Goal: Transaction & Acquisition: Purchase product/service

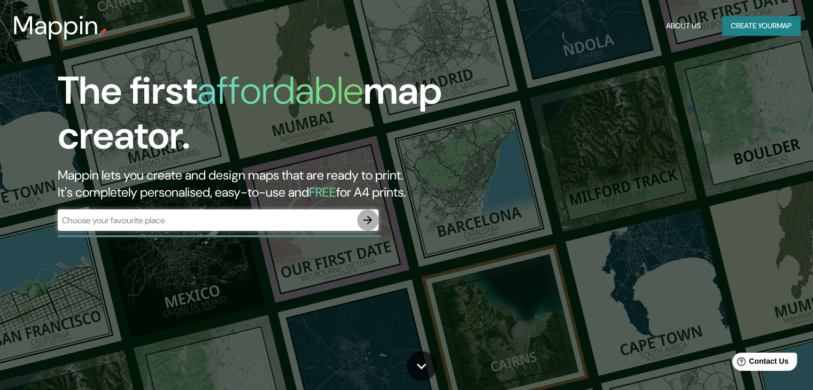
click at [369, 223] on icon "button" at bounding box center [367, 220] width 9 height 9
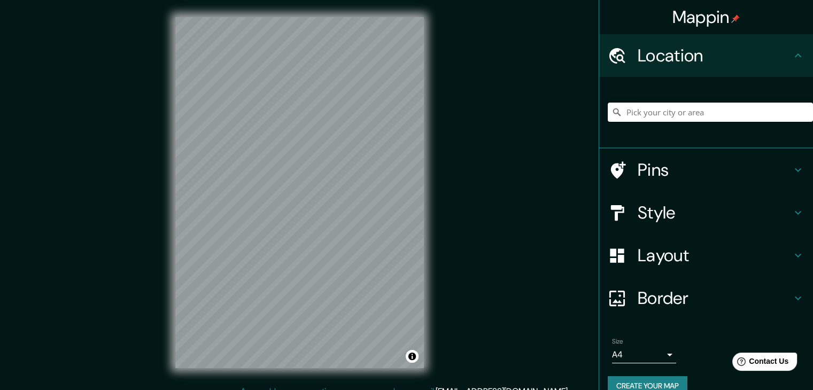
click at [652, 114] on input "Pick your city or area" at bounding box center [709, 112] width 205 height 19
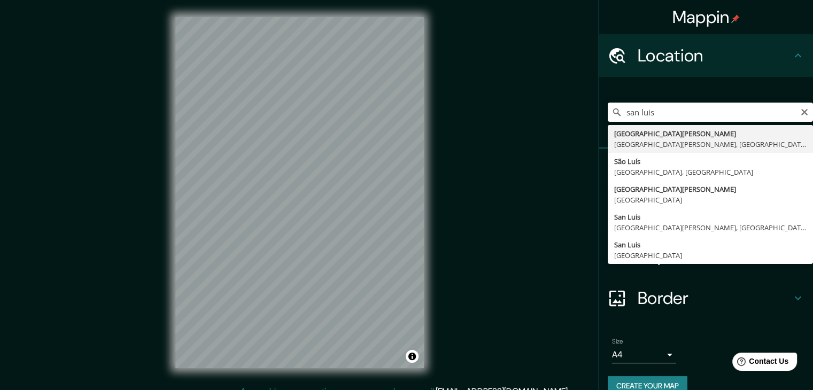
type input "[GEOGRAPHIC_DATA][PERSON_NAME], [GEOGRAPHIC_DATA], [GEOGRAPHIC_DATA]"
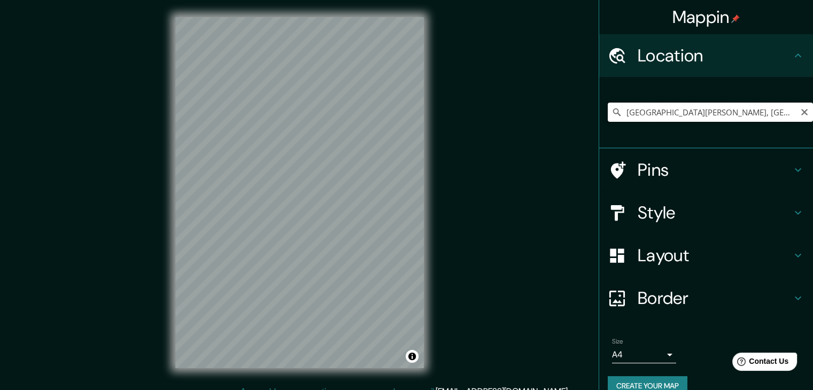
click at [799, 118] on input "[GEOGRAPHIC_DATA][PERSON_NAME], [GEOGRAPHIC_DATA], [GEOGRAPHIC_DATA]" at bounding box center [709, 112] width 205 height 19
click at [801, 111] on icon "Clear" at bounding box center [804, 112] width 6 height 6
click at [722, 114] on input "Pick your city or area" at bounding box center [709, 112] width 205 height 19
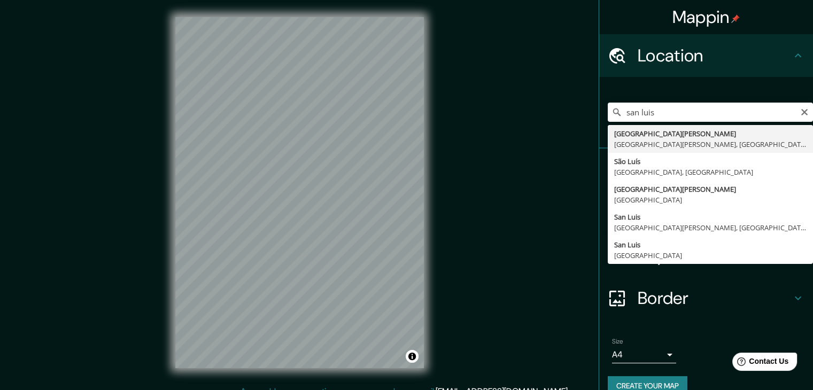
type input "[GEOGRAPHIC_DATA][PERSON_NAME], [GEOGRAPHIC_DATA][PERSON_NAME], [GEOGRAPHIC_DAT…"
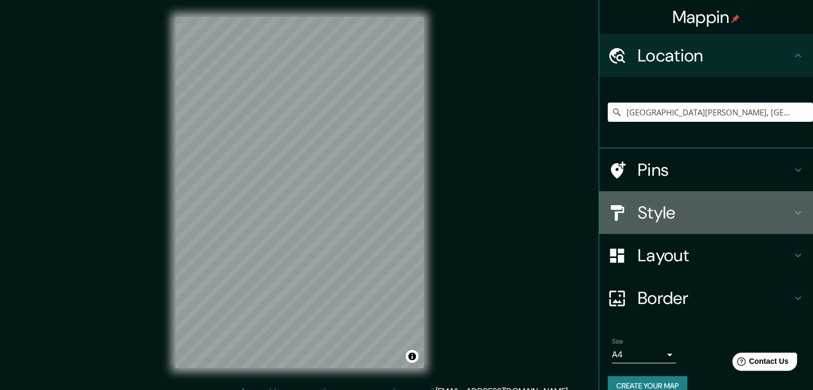
click at [692, 212] on h4 "Style" at bounding box center [714, 212] width 154 height 21
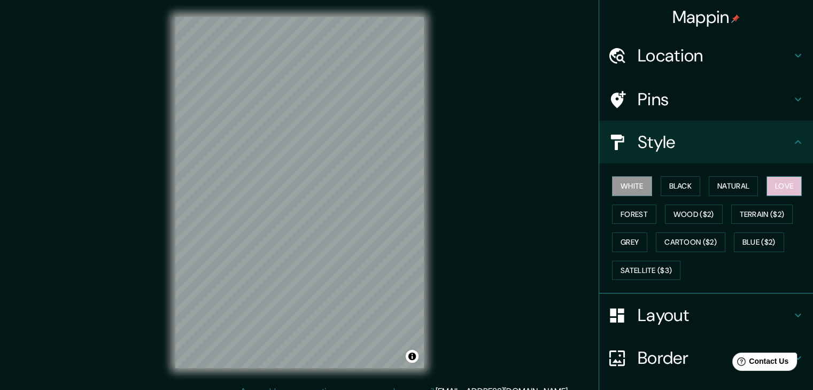
click at [766, 184] on button "Love" at bounding box center [783, 186] width 35 height 20
click at [734, 183] on button "Natural" at bounding box center [732, 186] width 49 height 20
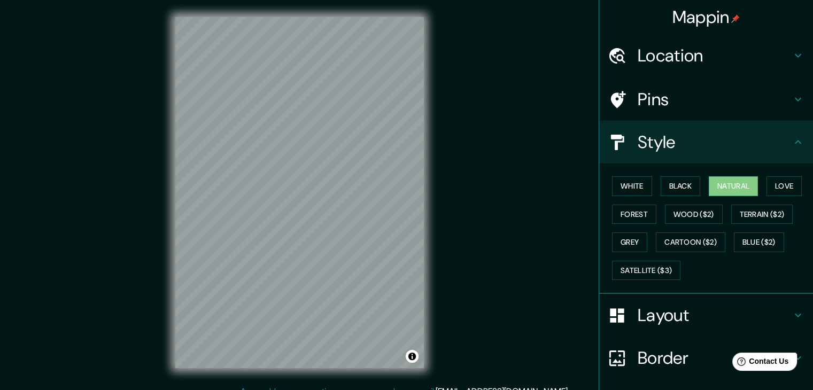
click at [694, 182] on div "White Black Natural Love Forest Wood ($2) Terrain ($2) Grey Cartoon ($2) Blue (…" at bounding box center [709, 228] width 205 height 112
click at [669, 184] on button "Black" at bounding box center [680, 186] width 40 height 20
click at [626, 206] on button "Forest" at bounding box center [634, 215] width 44 height 20
click at [628, 236] on button "Grey" at bounding box center [629, 242] width 35 height 20
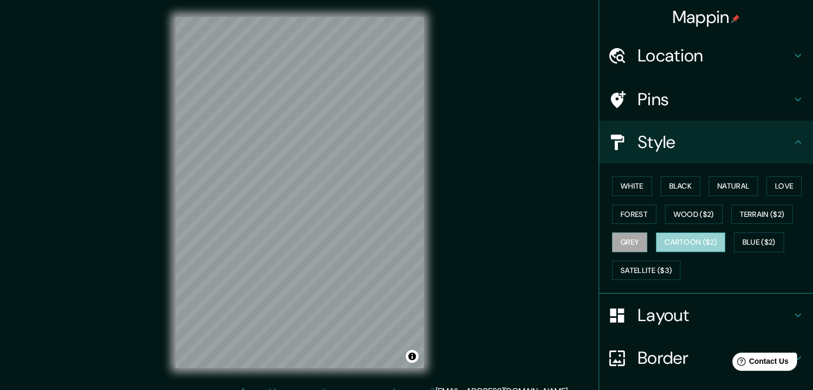
click at [675, 240] on button "Cartoon ($2)" at bounding box center [689, 242] width 69 height 20
click at [762, 244] on button "Blue ($2)" at bounding box center [758, 242] width 50 height 20
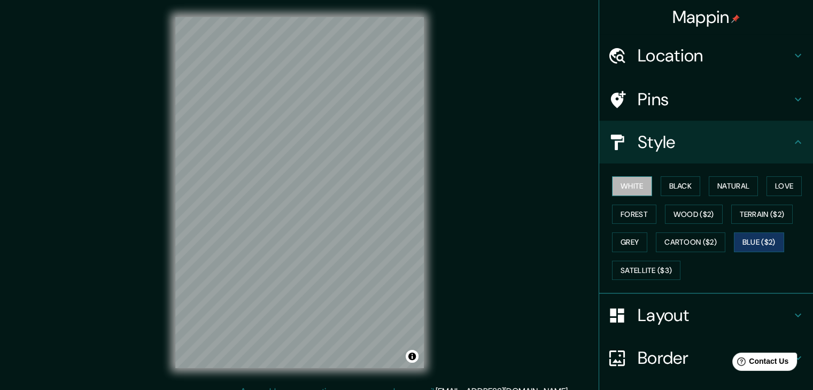
click at [628, 191] on button "White" at bounding box center [632, 186] width 40 height 20
click at [612, 236] on button "Grey" at bounding box center [629, 242] width 35 height 20
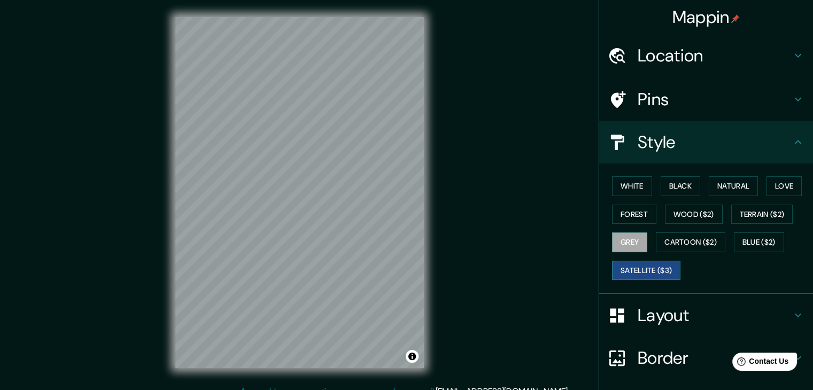
click at [641, 270] on button "Satellite ($3)" at bounding box center [646, 271] width 68 height 20
click at [633, 222] on button "Forest" at bounding box center [634, 215] width 44 height 20
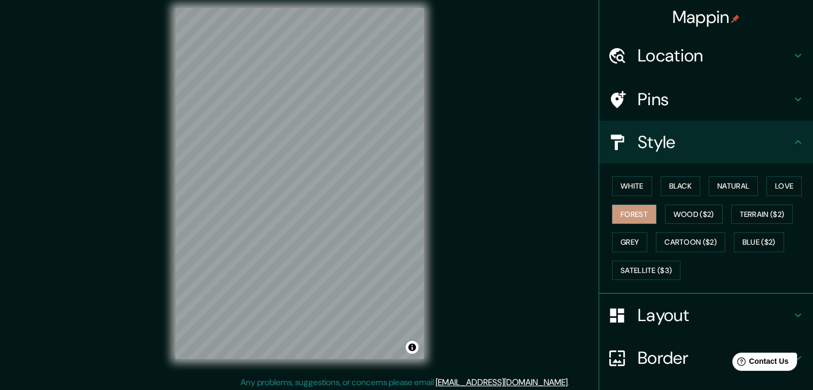
scroll to position [12, 0]
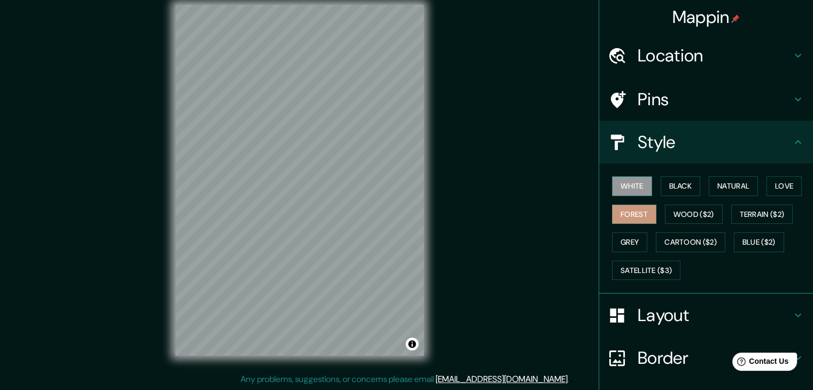
click at [630, 189] on button "White" at bounding box center [632, 186] width 40 height 20
click at [670, 187] on button "Black" at bounding box center [680, 186] width 40 height 20
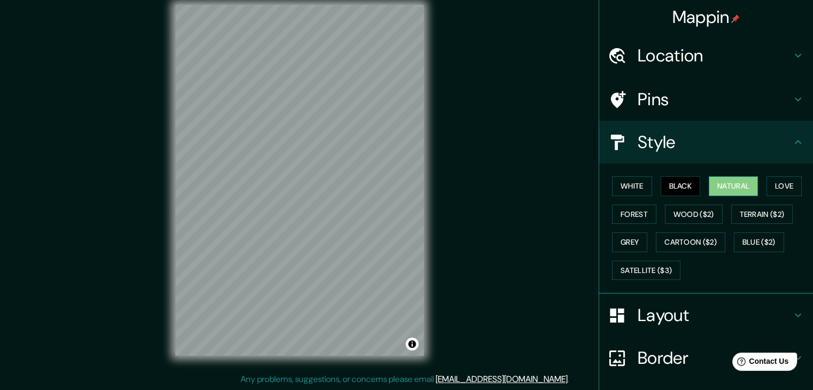
click at [720, 186] on button "Natural" at bounding box center [732, 186] width 49 height 20
click at [771, 184] on button "Love" at bounding box center [783, 186] width 35 height 20
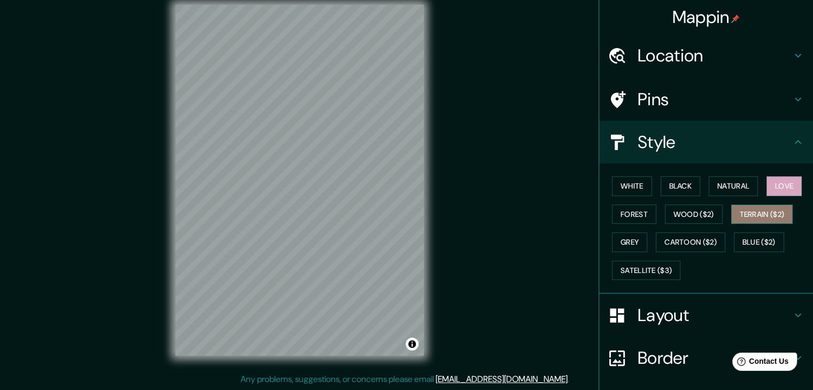
click at [770, 207] on button "Terrain ($2)" at bounding box center [762, 215] width 62 height 20
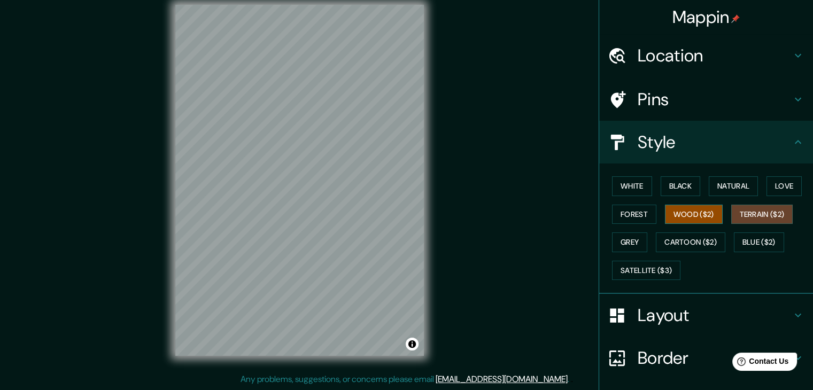
click at [708, 212] on button "Wood ($2)" at bounding box center [694, 215] width 58 height 20
click at [638, 214] on button "Forest" at bounding box center [634, 215] width 44 height 20
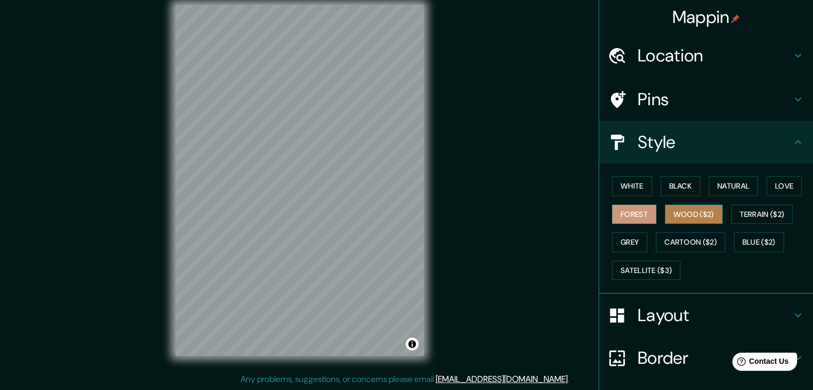
click at [686, 215] on button "Wood ($2)" at bounding box center [694, 215] width 58 height 20
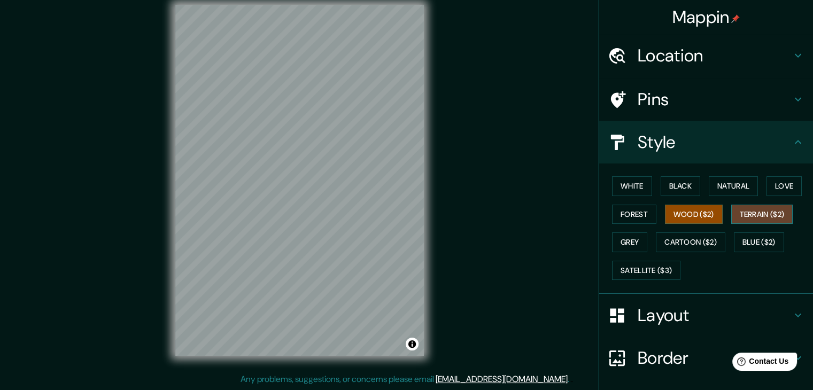
click at [760, 215] on button "Terrain ($2)" at bounding box center [762, 215] width 62 height 20
click at [748, 239] on button "Blue ($2)" at bounding box center [758, 242] width 50 height 20
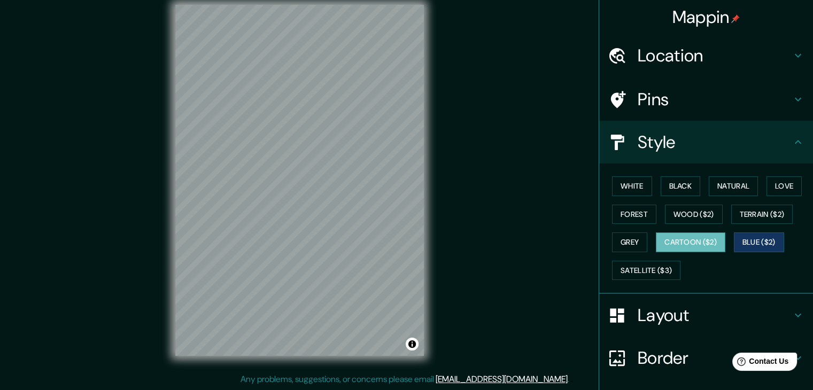
click at [695, 237] on button "Cartoon ($2)" at bounding box center [689, 242] width 69 height 20
click at [634, 237] on button "Grey" at bounding box center [629, 242] width 35 height 20
click at [748, 243] on button "Blue ($2)" at bounding box center [758, 242] width 50 height 20
click at [623, 187] on button "White" at bounding box center [632, 186] width 40 height 20
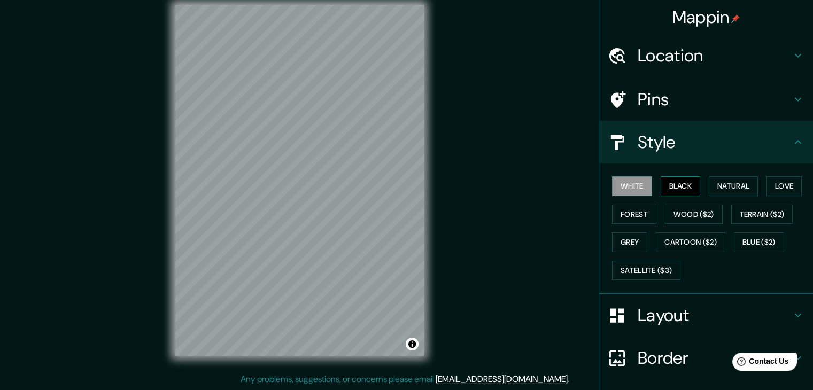
click at [670, 189] on button "Black" at bounding box center [680, 186] width 40 height 20
click at [639, 190] on button "White" at bounding box center [632, 186] width 40 height 20
click at [674, 189] on button "Black" at bounding box center [680, 186] width 40 height 20
click at [728, 189] on button "Natural" at bounding box center [732, 186] width 49 height 20
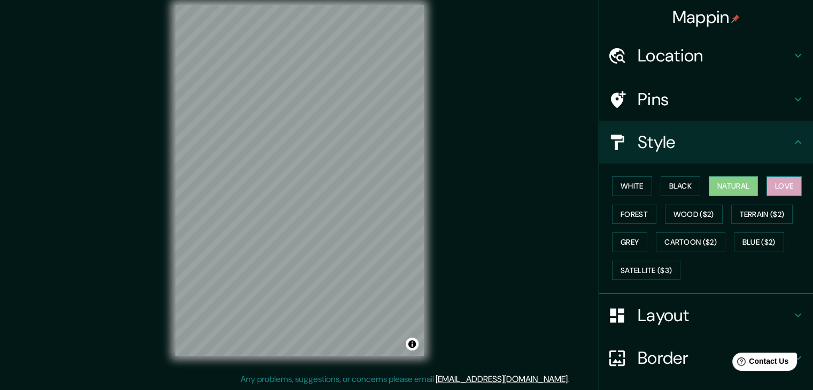
click at [766, 186] on button "Love" at bounding box center [783, 186] width 35 height 20
click at [641, 214] on button "Forest" at bounding box center [634, 215] width 44 height 20
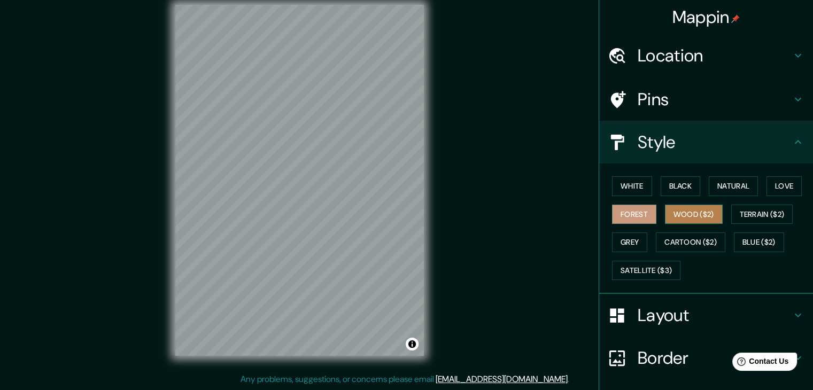
click at [684, 212] on button "Wood ($2)" at bounding box center [694, 215] width 58 height 20
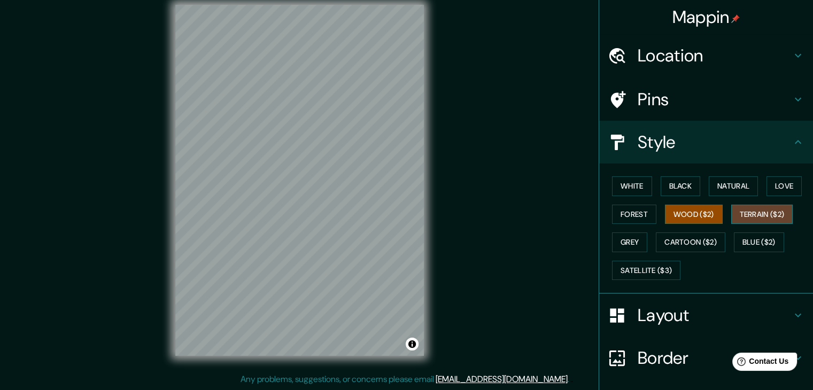
click at [766, 218] on button "Terrain ($2)" at bounding box center [762, 215] width 62 height 20
click at [615, 218] on button "Forest" at bounding box center [634, 215] width 44 height 20
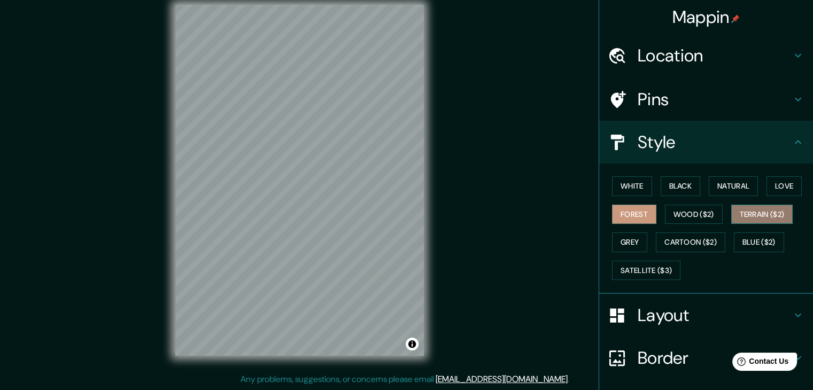
click at [750, 210] on button "Terrain ($2)" at bounding box center [762, 215] width 62 height 20
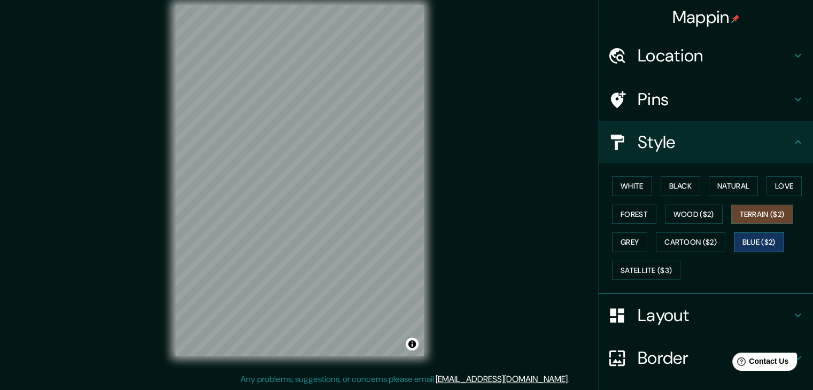
click at [759, 241] on button "Blue ($2)" at bounding box center [758, 242] width 50 height 20
